Goal: Task Accomplishment & Management: Use online tool/utility

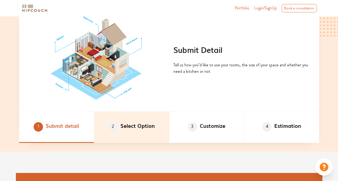
scroll to position [266, 0]
click at [128, 127] on li "2 Select Option" at bounding box center [131, 127] width 75 height 31
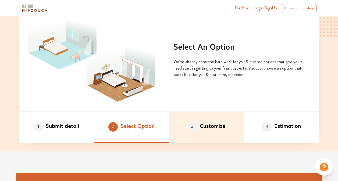
click at [211, 125] on li "3 Customize" at bounding box center [206, 127] width 75 height 31
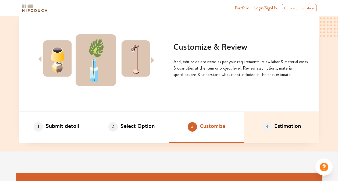
click at [267, 122] on span "4" at bounding box center [266, 126] width 9 height 9
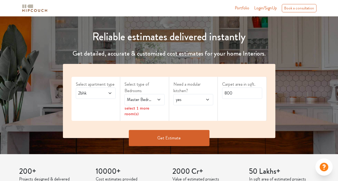
scroll to position [51, 0]
click at [111, 93] on icon at bounding box center [110, 93] width 4 height 4
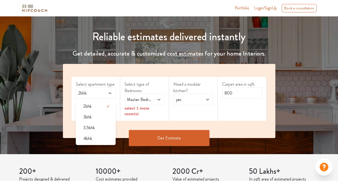
click at [156, 100] on span at bounding box center [156, 100] width 9 height 6
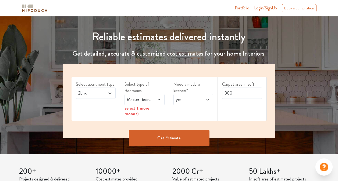
click at [189, 100] on span "yes" at bounding box center [188, 100] width 26 height 6
click at [109, 122] on div "Select apartment type 2bhk Select type of Bedrooms Master Bedroom select 1 more…" at bounding box center [169, 101] width 213 height 74
click at [301, 9] on div "Book a consultation" at bounding box center [299, 8] width 35 height 8
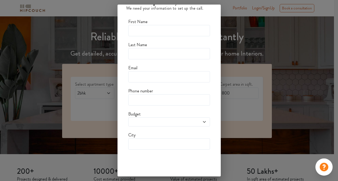
scroll to position [0, 0]
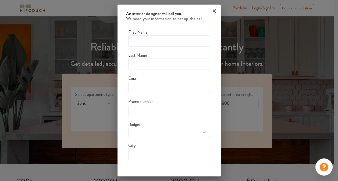
click at [213, 11] on icon at bounding box center [214, 11] width 9 height 9
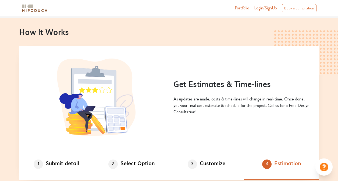
scroll to position [229, 0]
